Goal: Task Accomplishment & Management: Use online tool/utility

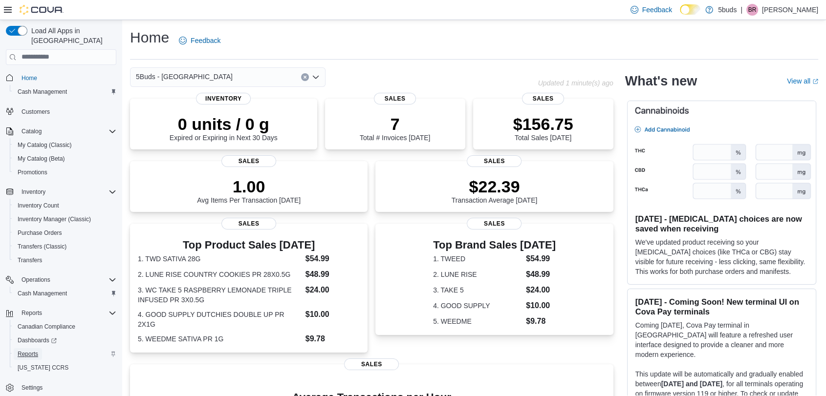
click at [37, 350] on span "Reports" at bounding box center [28, 354] width 21 height 8
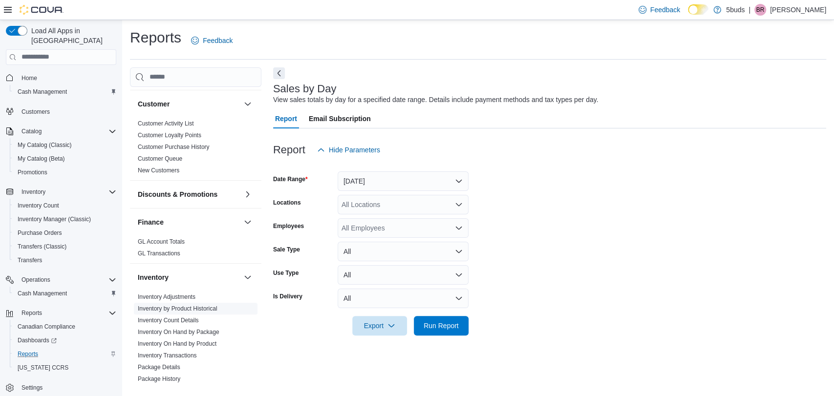
scroll to position [271, 0]
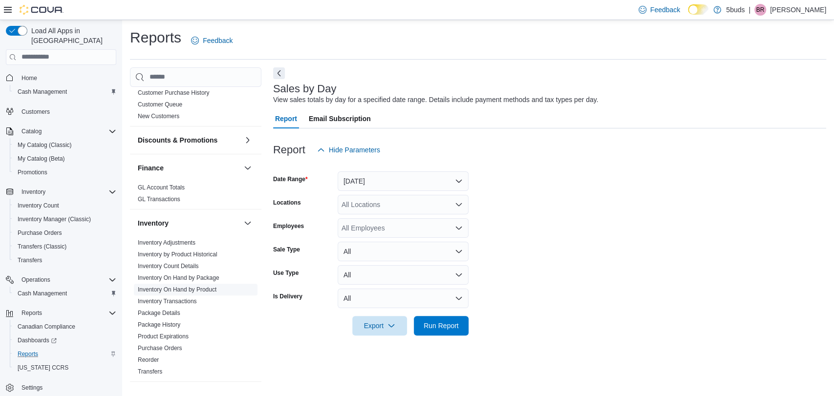
click at [208, 286] on link "Inventory On Hand by Product" at bounding box center [177, 289] width 79 height 7
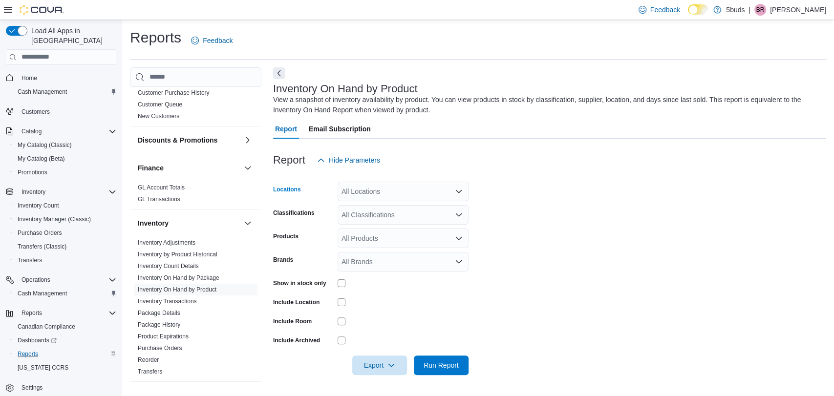
click at [376, 200] on div "All Locations" at bounding box center [403, 192] width 131 height 20
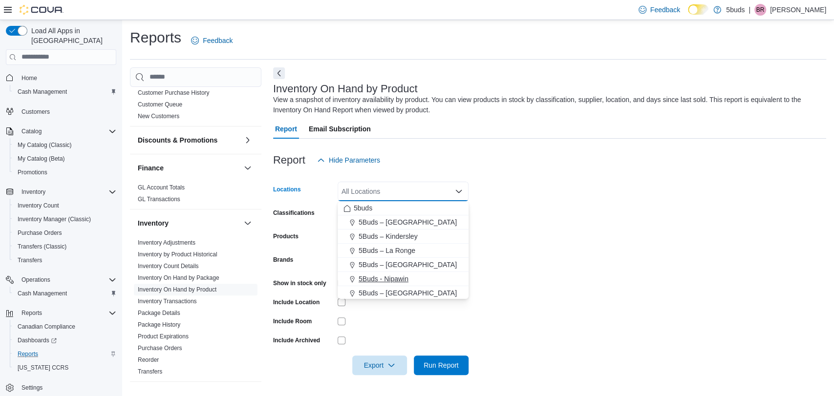
scroll to position [72, 0]
click at [401, 275] on span "5Buds - [GEOGRAPHIC_DATA]" at bounding box center [407, 278] width 97 height 10
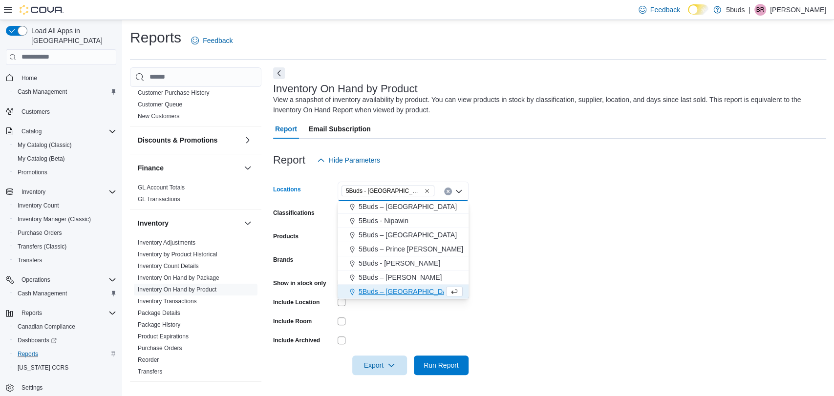
scroll to position [58, 0]
click at [521, 289] on form "Locations 5Buds - [GEOGRAPHIC_DATA] Combo box. Selected. 5Buds - [GEOGRAPHIC_DA…" at bounding box center [549, 272] width 553 height 205
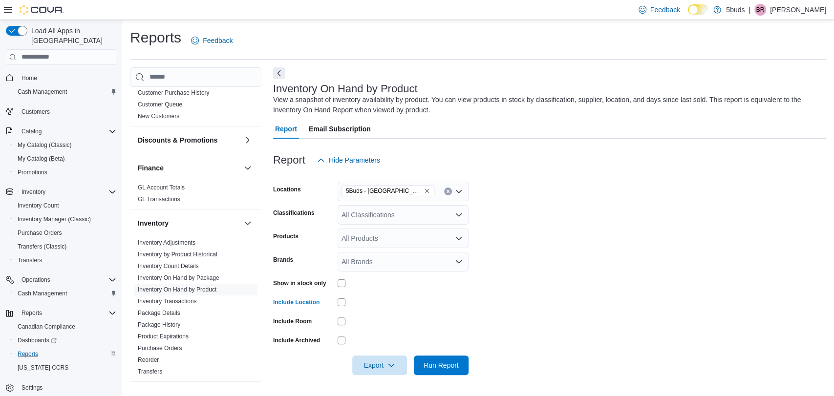
click at [375, 220] on div "All Classifications" at bounding box center [403, 215] width 131 height 20
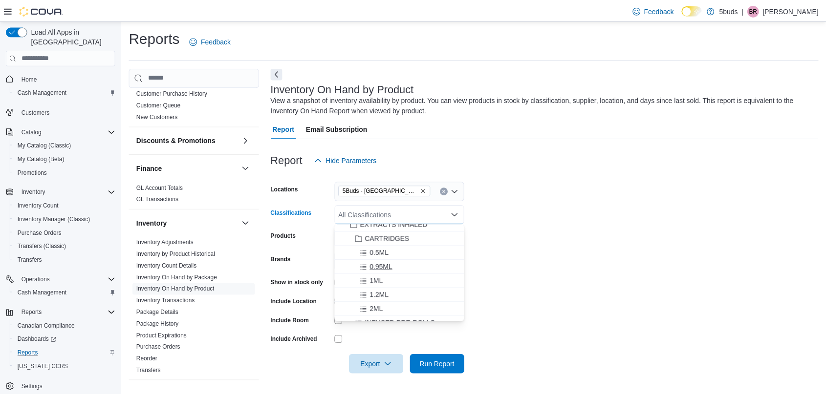
scroll to position [217, 0]
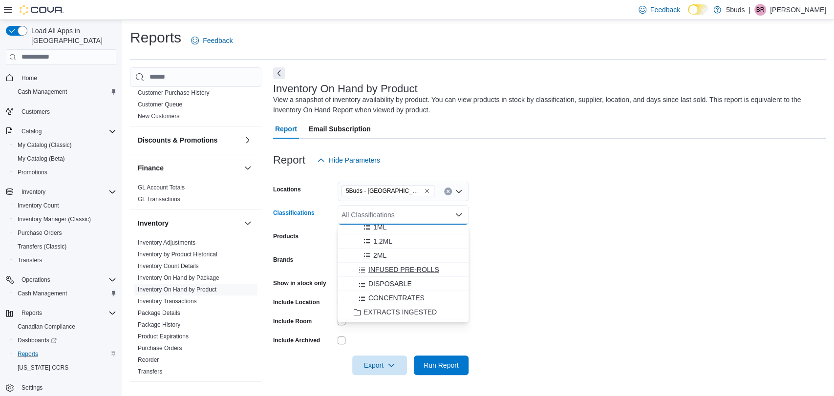
click at [388, 272] on span "INFUSED PRE-ROLLS" at bounding box center [403, 270] width 71 height 10
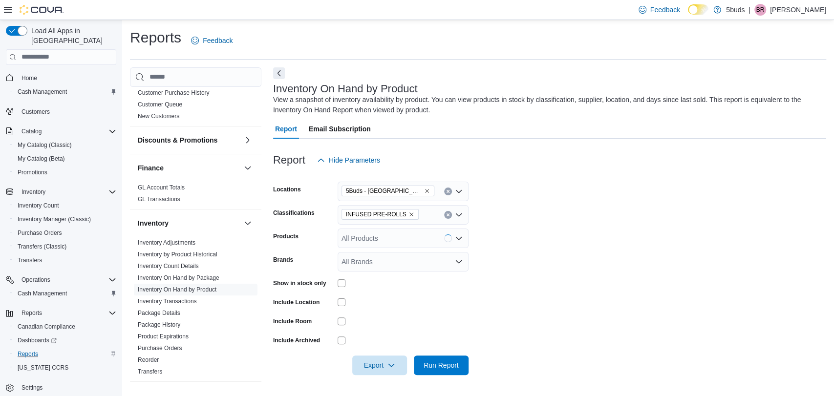
drag, startPoint x: 578, startPoint y: 288, endPoint x: 493, endPoint y: 322, distance: 91.8
click at [578, 288] on form "Locations 5Buds - Weyburn Classifications INFUSED PRE-ROLLS Products All Produc…" at bounding box center [549, 272] width 553 height 205
click at [452, 363] on span "Run Report" at bounding box center [441, 365] width 35 height 10
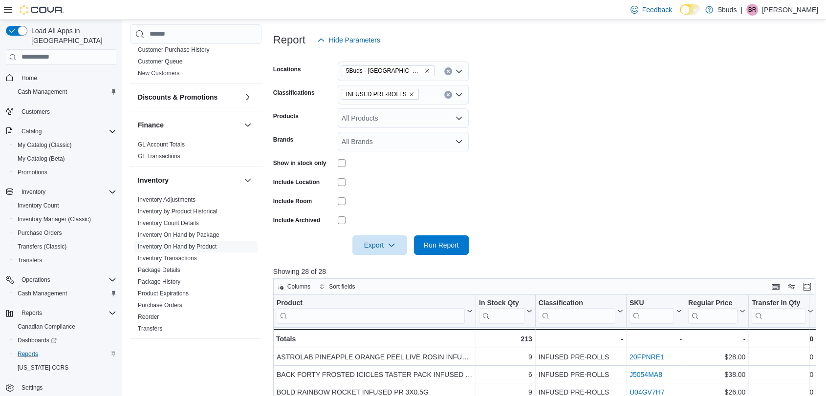
scroll to position [108, 0]
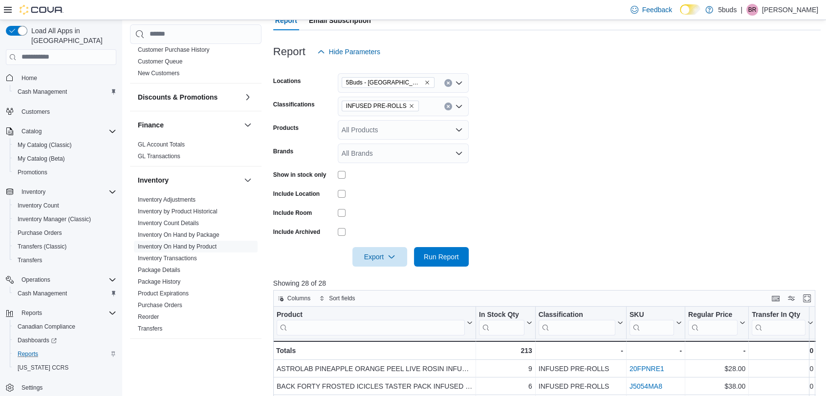
click at [402, 104] on span "INFUSED PRE-ROLLS" at bounding box center [380, 106] width 68 height 10
click at [408, 104] on icon "Remove INFUSED PRE-ROLLS from selection in this group" at bounding box center [411, 106] width 6 height 6
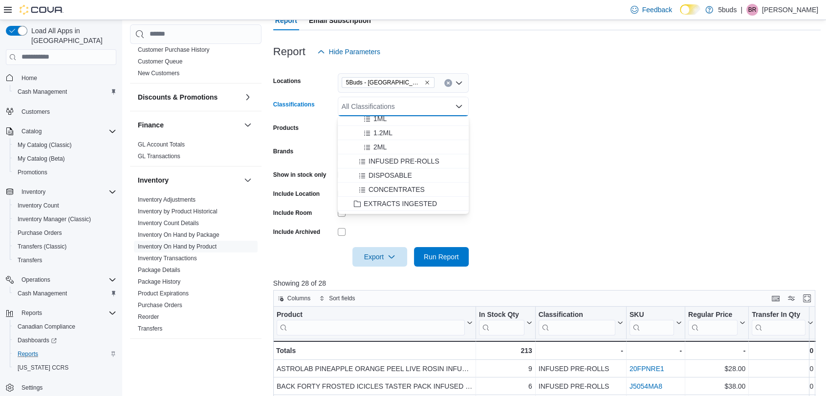
scroll to position [271, 0]
click at [398, 136] on span "CONCENTRATES" at bounding box center [396, 135] width 56 height 10
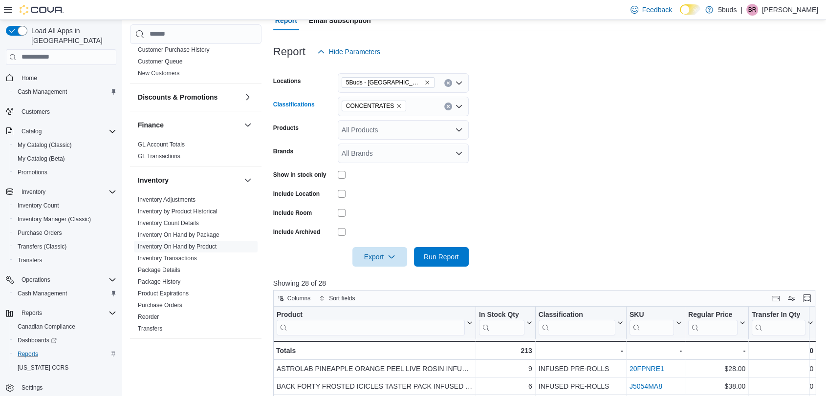
scroll to position [163, 0]
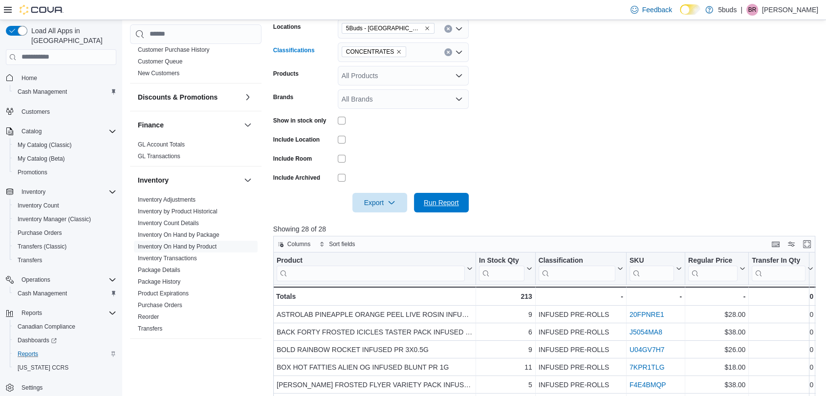
click at [452, 198] on span "Run Report" at bounding box center [441, 203] width 35 height 10
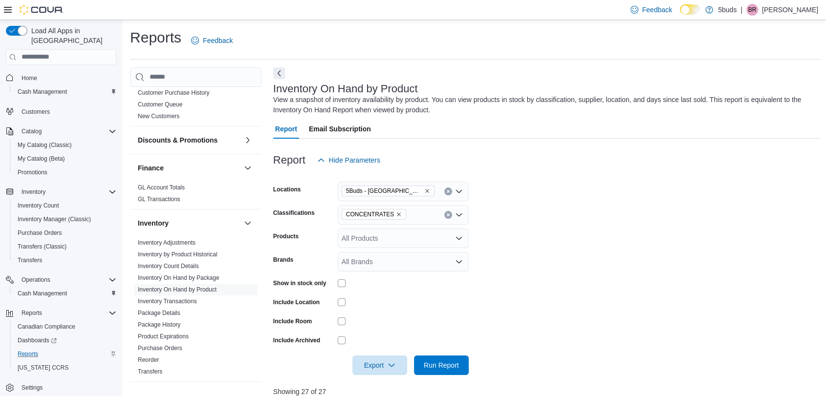
click at [396, 216] on icon "Remove CONCENTRATES from selection in this group" at bounding box center [399, 215] width 6 height 6
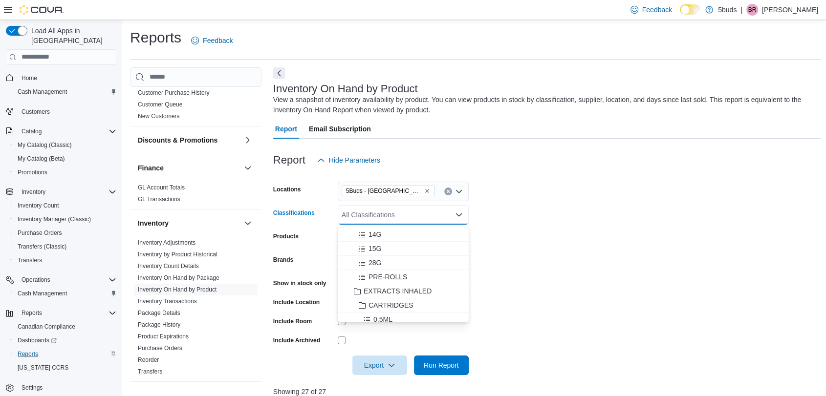
scroll to position [108, 0]
click at [403, 294] on span "CARTRIDGES" at bounding box center [390, 293] width 45 height 10
click at [672, 321] on form "Locations 5Buds - [GEOGRAPHIC_DATA] Classifications CARTRIDGES Combo box. Selec…" at bounding box center [547, 272] width 548 height 205
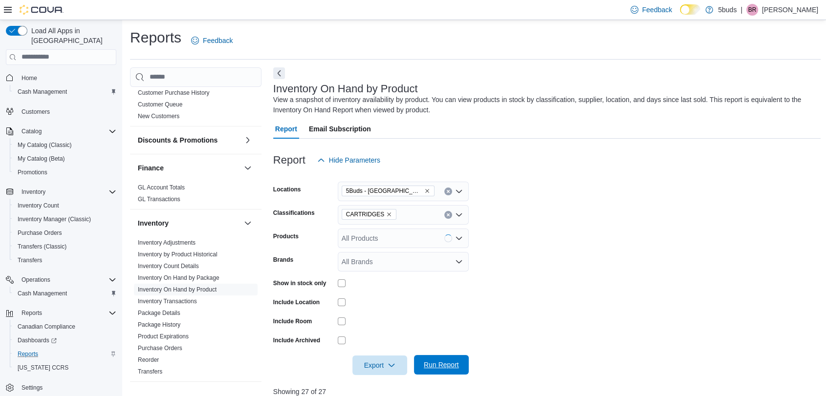
click at [450, 359] on span "Run Report" at bounding box center [441, 365] width 43 height 20
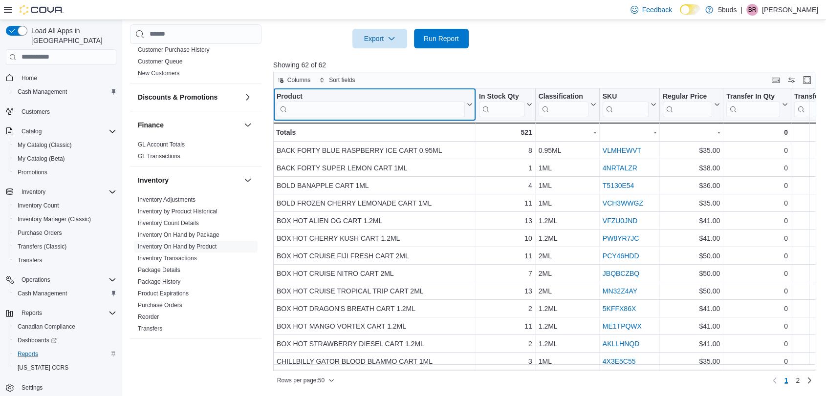
click at [364, 104] on input "search" at bounding box center [371, 109] width 188 height 16
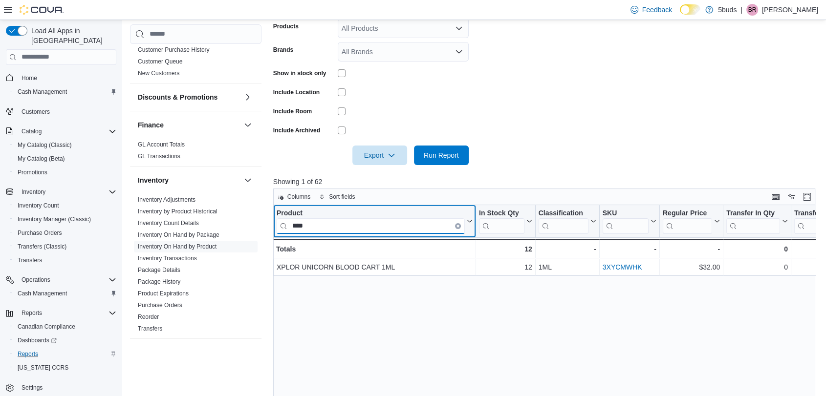
scroll to position [164, 0]
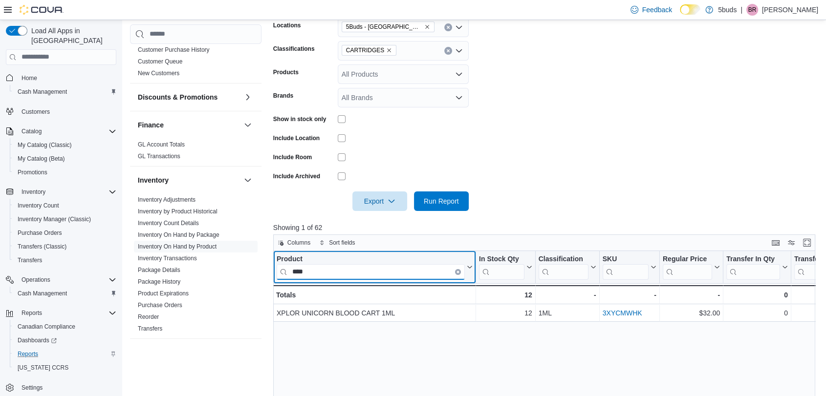
type input "****"
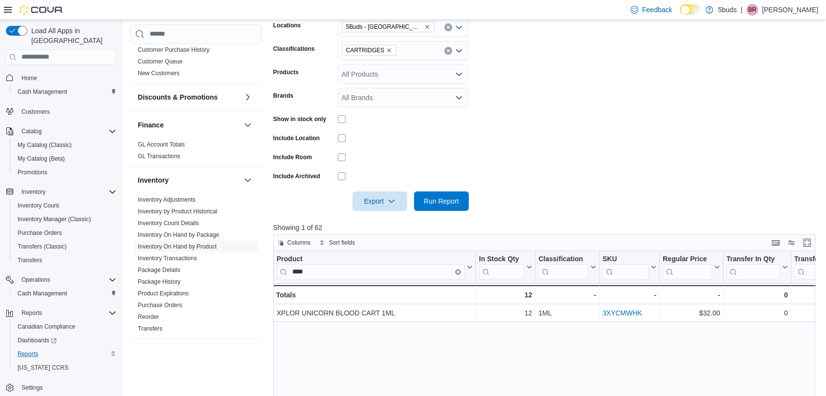
click at [392, 49] on div "CARTRIDGES" at bounding box center [403, 51] width 131 height 20
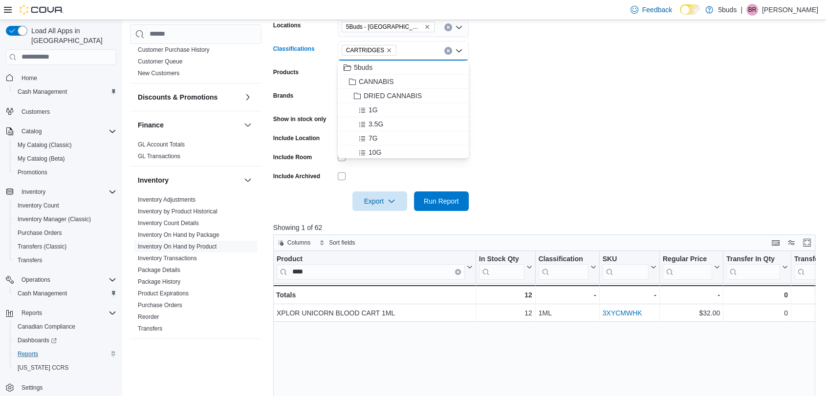
click at [386, 49] on icon "Remove CARTRIDGES from selection in this group" at bounding box center [389, 50] width 6 height 6
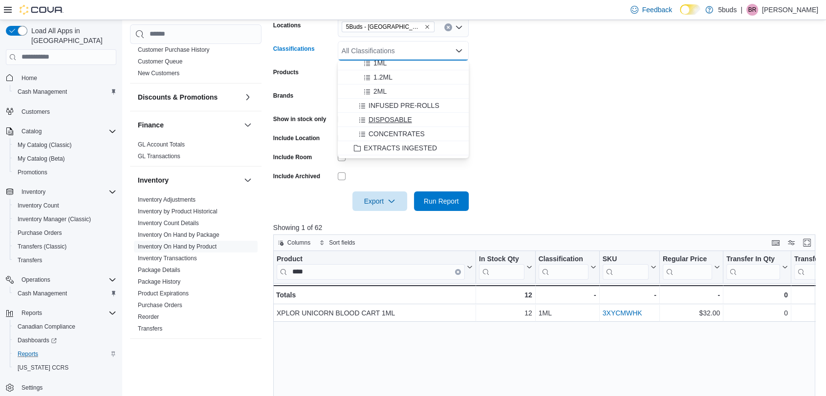
click at [400, 118] on span "DISPOSABLE" at bounding box center [389, 120] width 43 height 10
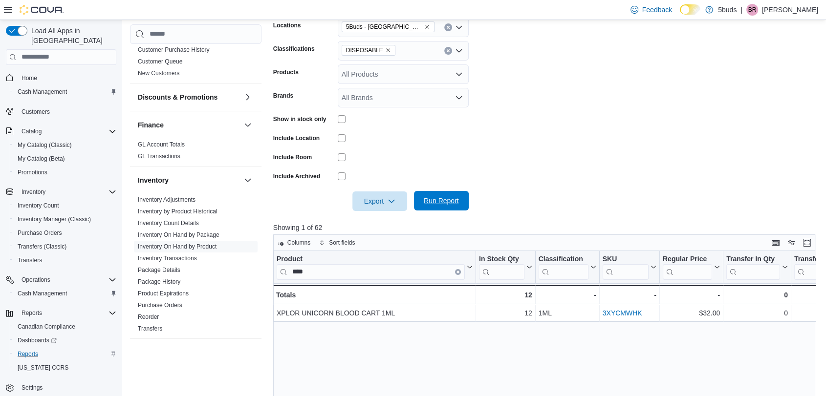
click at [446, 199] on span "Run Report" at bounding box center [441, 201] width 35 height 10
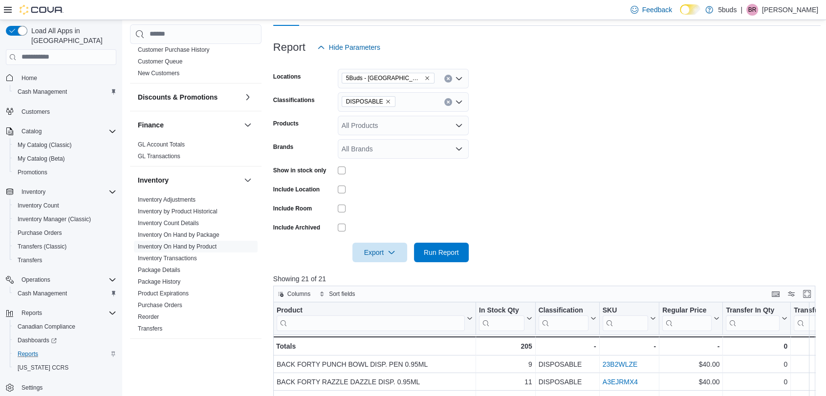
scroll to position [1, 0]
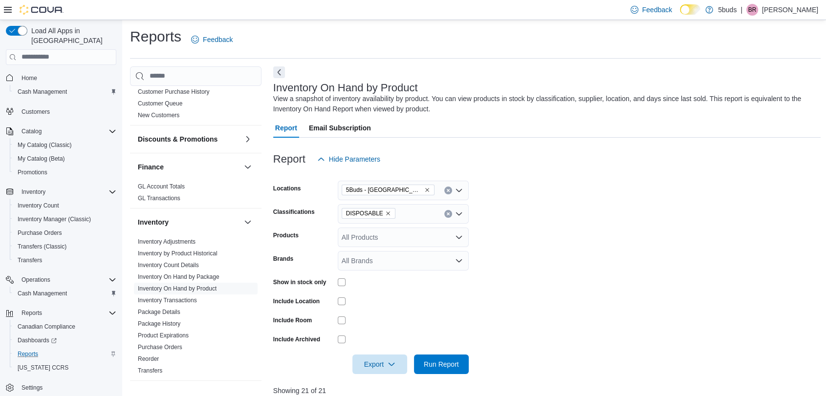
click at [385, 212] on icon "Remove DISPOSABLE from selection in this group" at bounding box center [388, 214] width 6 height 6
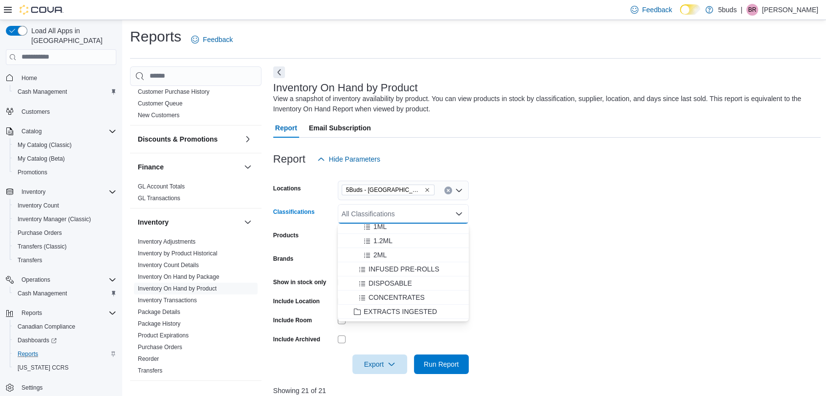
scroll to position [217, 0]
click at [421, 271] on span "INFUSED PRE-ROLLS" at bounding box center [403, 269] width 71 height 10
drag, startPoint x: 600, startPoint y: 287, endPoint x: 465, endPoint y: 322, distance: 139.1
click at [598, 289] on form "Locations 5Buds - Weyburn Classifications INFUSED PRE-ROLLS Combo box. Selected…" at bounding box center [547, 271] width 548 height 205
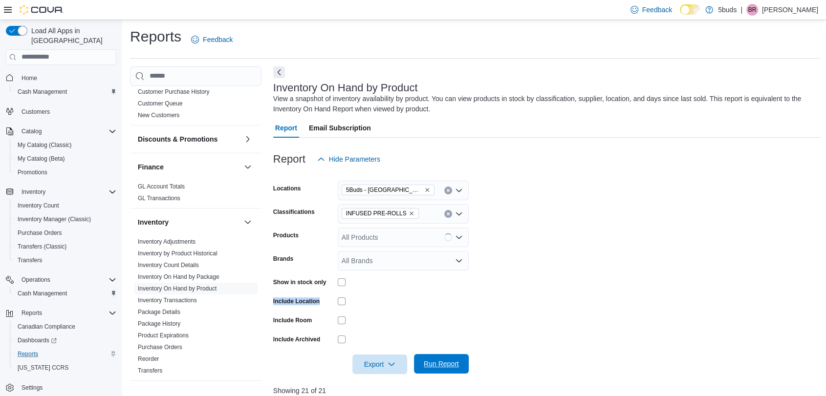
click at [434, 361] on span "Run Report" at bounding box center [441, 364] width 35 height 10
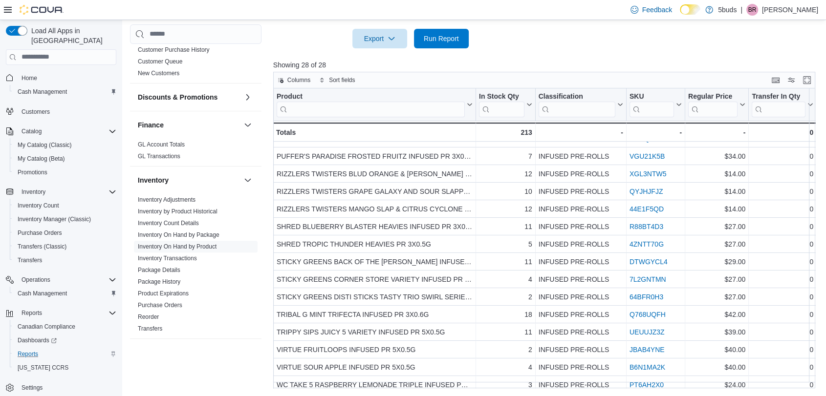
scroll to position [251, 0]
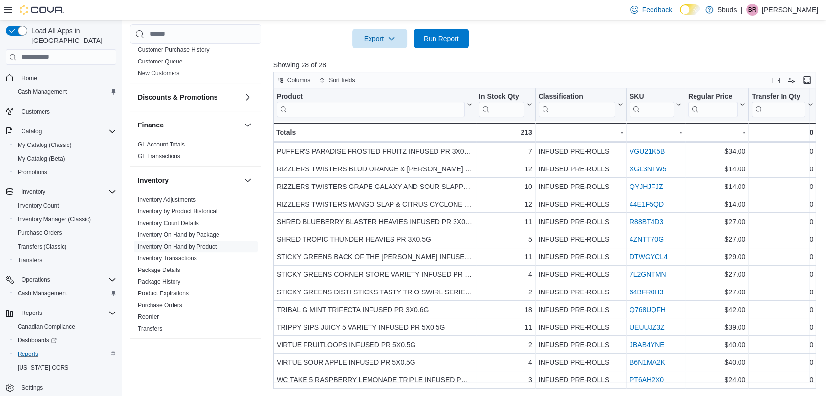
click at [797, 7] on p "[PERSON_NAME]" at bounding box center [790, 10] width 56 height 12
click at [766, 90] on span "Sign Out" at bounding box center [755, 94] width 26 height 10
